Goal: Information Seeking & Learning: Learn about a topic

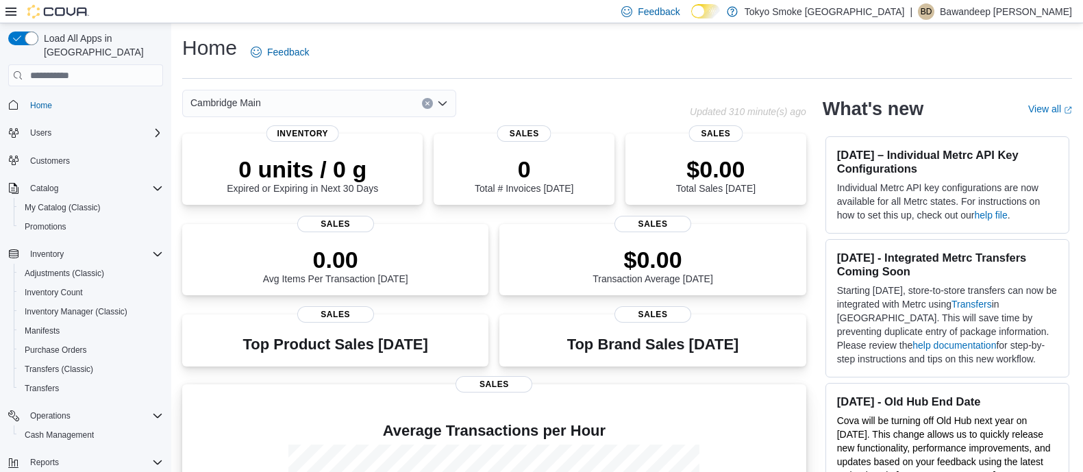
scroll to position [204, 0]
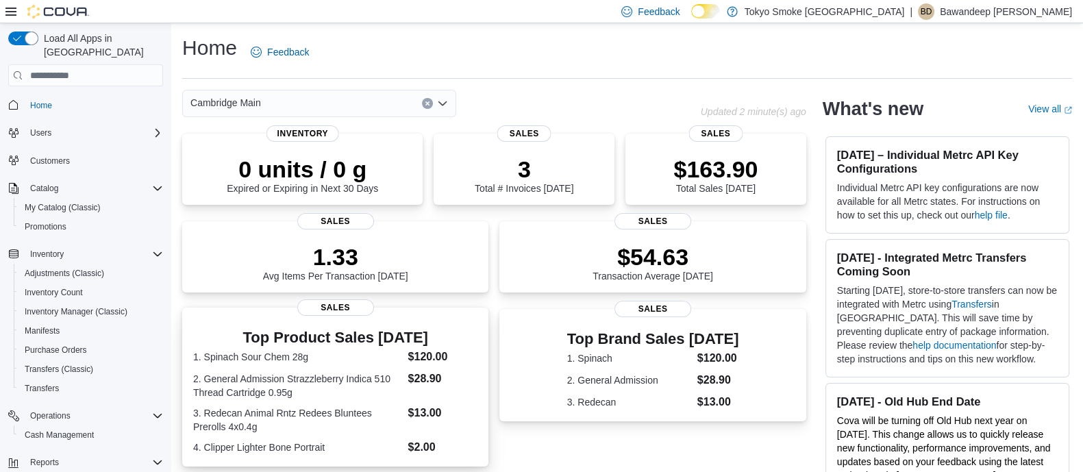
click at [310, 379] on dt "2. General Admission Strazzleberry Indica 510 Thread Cartridge 0.95g" at bounding box center [298, 385] width 210 height 27
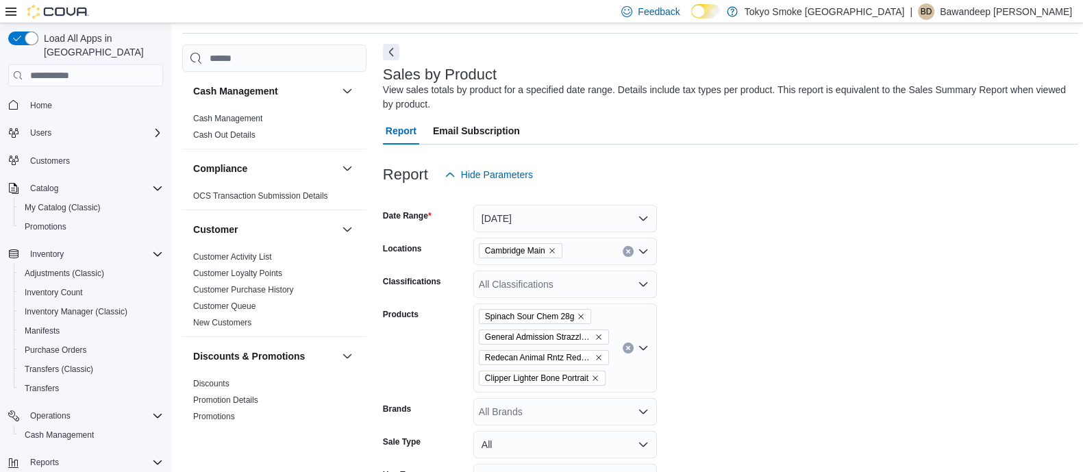
click at [394, 47] on button "Next" at bounding box center [391, 52] width 16 height 16
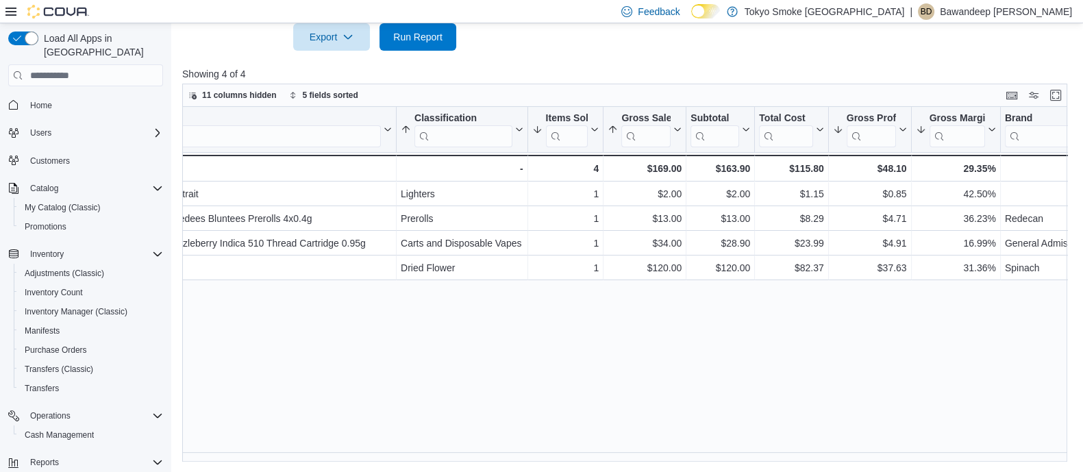
scroll to position [0, 110]
click at [42, 97] on span "Home" at bounding box center [41, 105] width 22 height 16
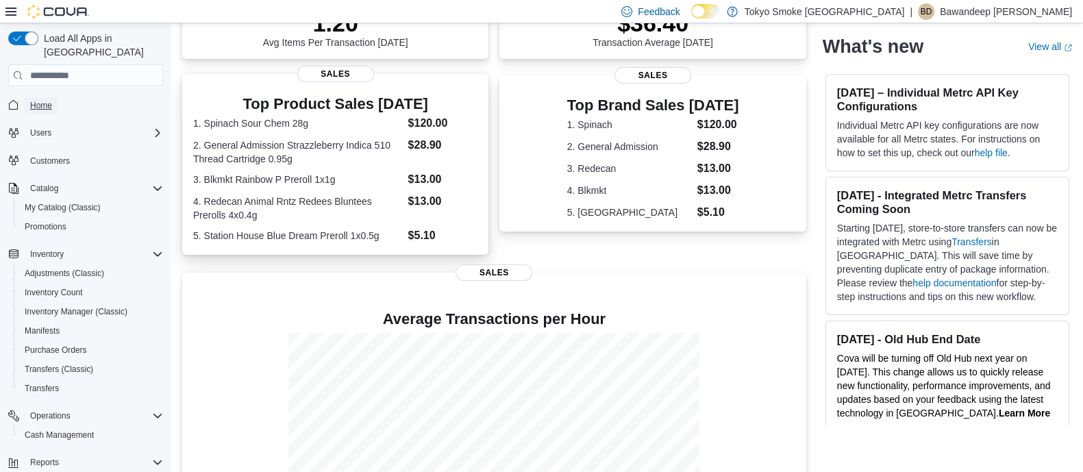
scroll to position [322, 0]
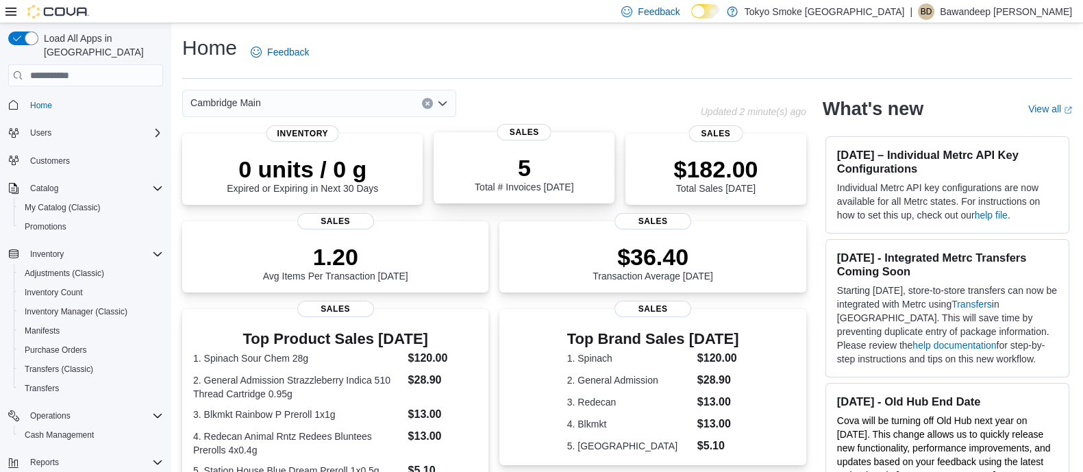
click at [478, 179] on div "5 Total # Invoices Today" at bounding box center [523, 171] width 159 height 44
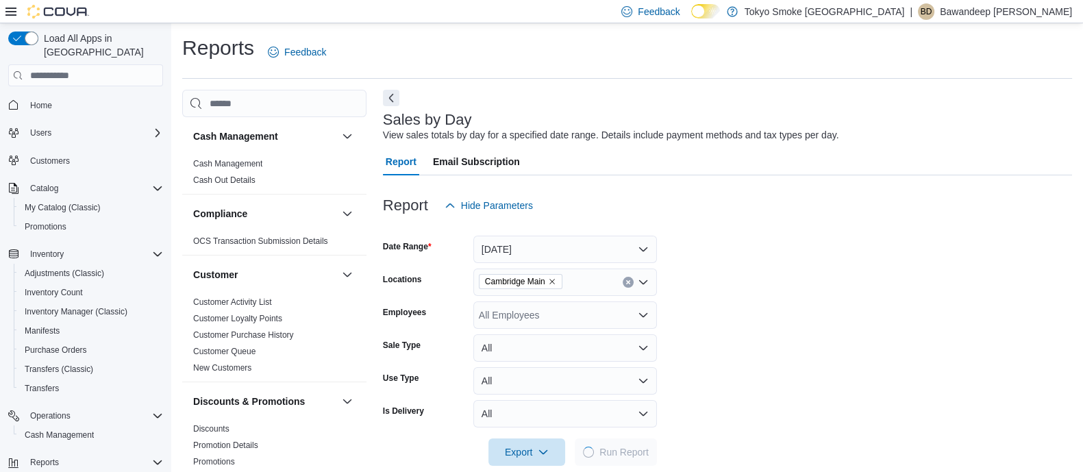
scroll to position [21, 0]
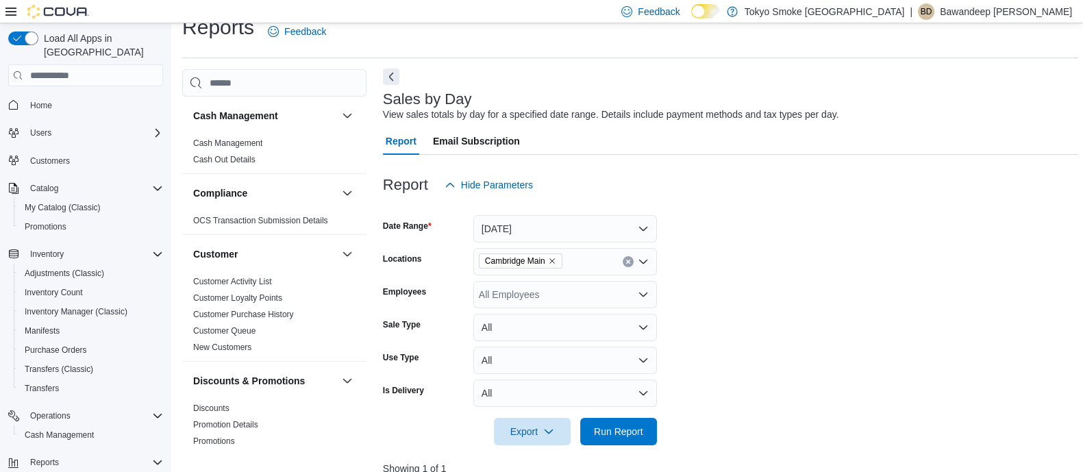
click at [399, 76] on button "Next" at bounding box center [391, 76] width 16 height 16
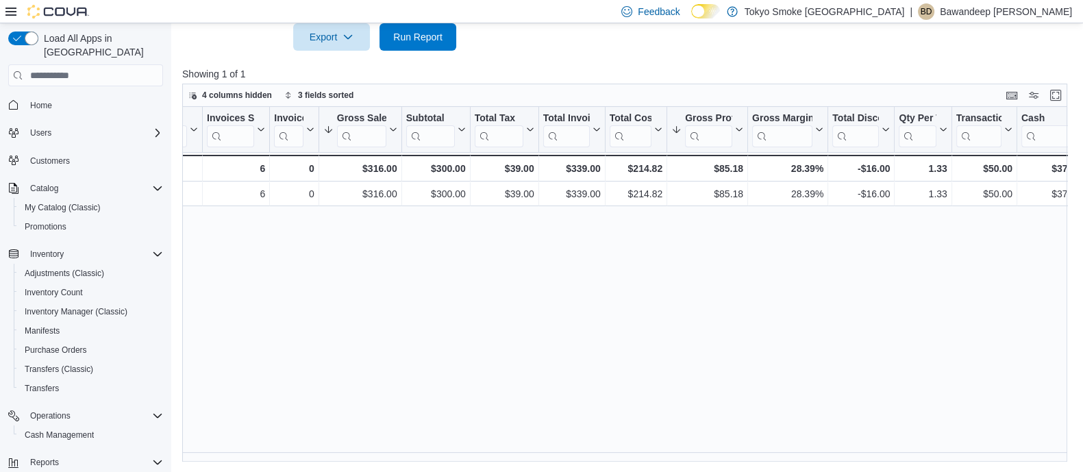
scroll to position [0, 0]
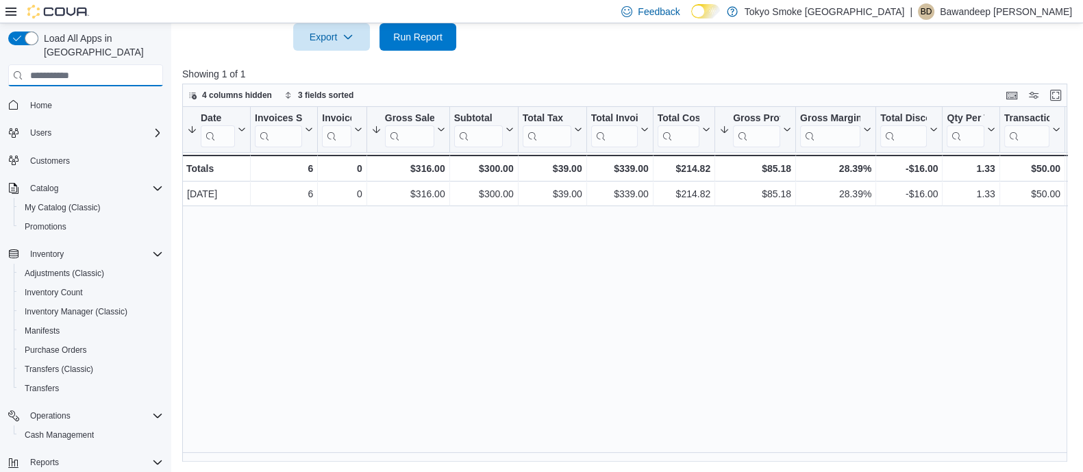
click at [43, 71] on input "search" at bounding box center [85, 75] width 155 height 22
click at [45, 97] on span "Home" at bounding box center [41, 105] width 22 height 16
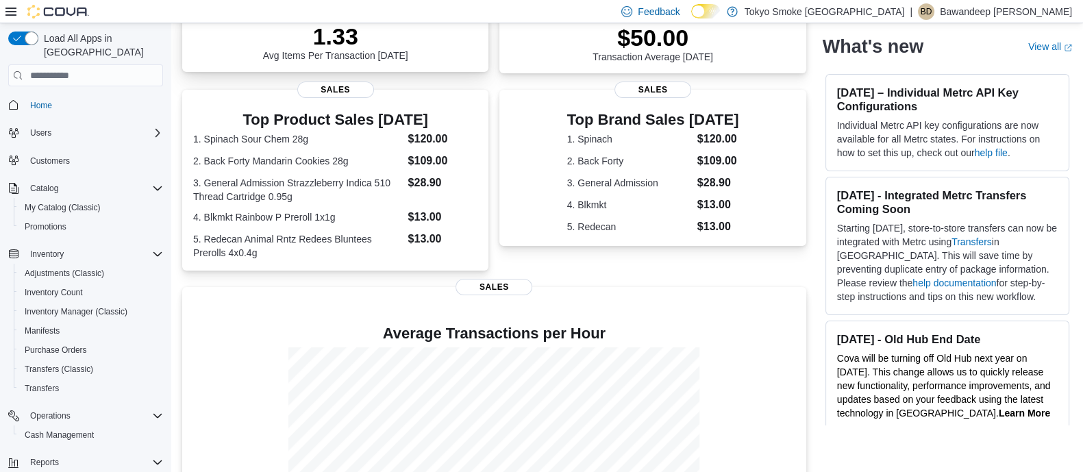
scroll to position [322, 0]
